Goal: Task Accomplishment & Management: Manage account settings

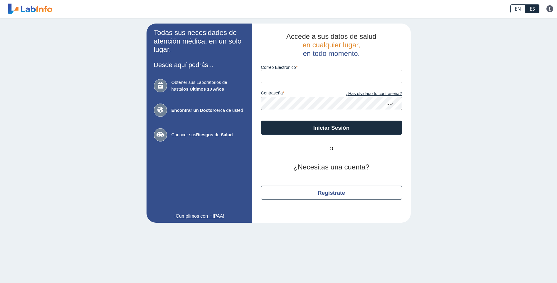
click at [284, 77] on input "Correo Electronico" at bounding box center [331, 76] width 141 height 13
type input "[EMAIL_ADDRESS][DOMAIN_NAME]"
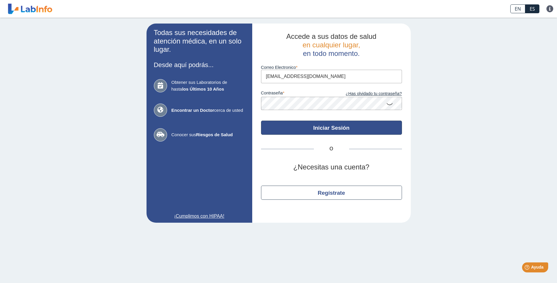
click at [336, 130] on button "Iniciar Sesión" at bounding box center [331, 127] width 141 height 14
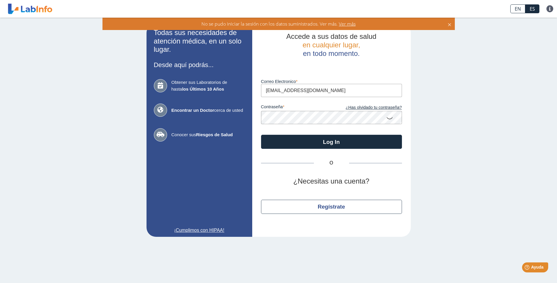
click at [348, 23] on span "Ver más" at bounding box center [347, 24] width 18 height 6
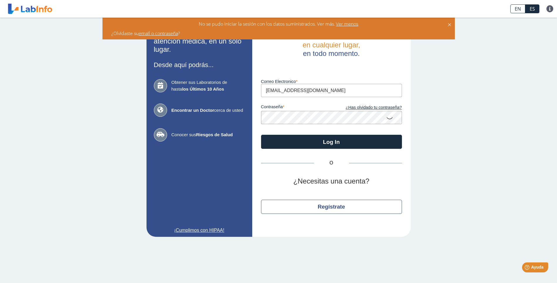
click at [389, 118] on icon at bounding box center [389, 117] width 7 height 11
click at [241, 118] on app-login "Todas sus necesidades de atención médica, en un solo lugar. Desde aquí podrás..…" at bounding box center [279, 130] width 264 height 213
click at [390, 120] on icon at bounding box center [389, 117] width 7 height 11
click at [390, 117] on icon at bounding box center [389, 117] width 7 height 11
click at [389, 118] on icon at bounding box center [389, 117] width 7 height 11
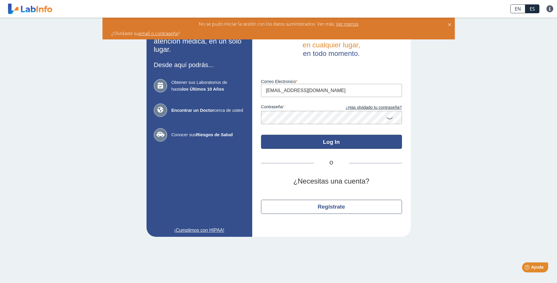
click at [335, 144] on button "Log In" at bounding box center [331, 142] width 141 height 14
